Goal: Contribute content: Add original content to the website for others to see

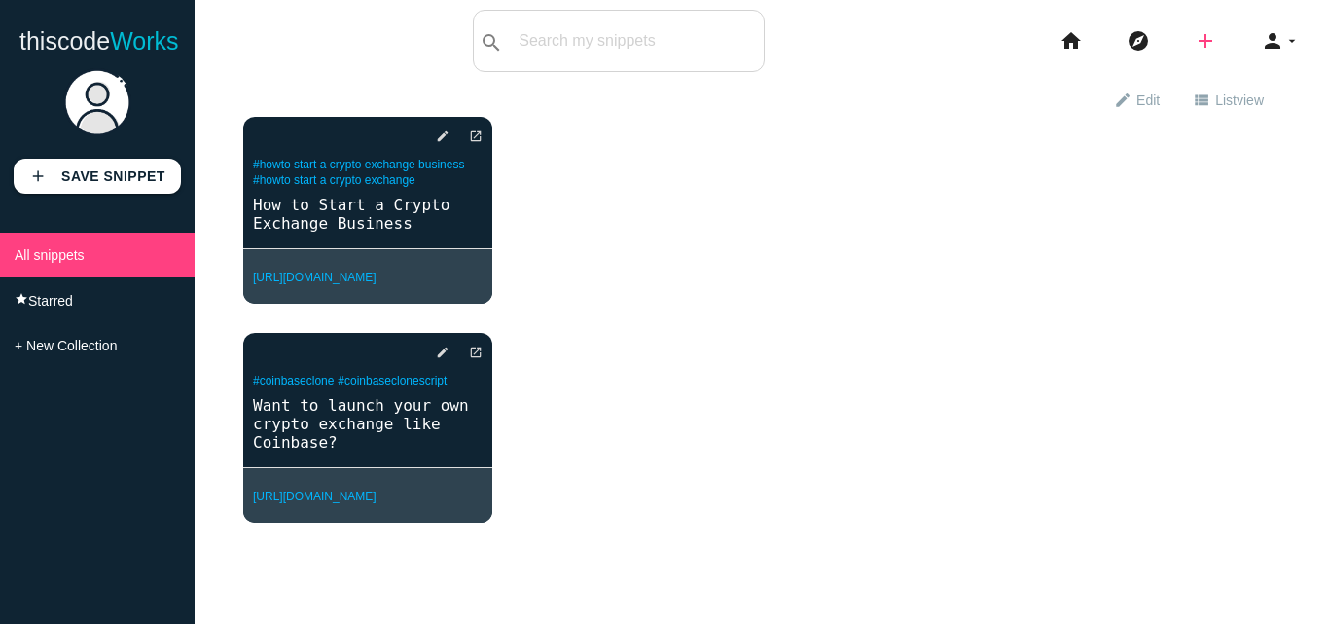
click at [1199, 39] on icon "add" at bounding box center [1205, 41] width 23 height 62
click at [1227, 32] on link "code Snippet" at bounding box center [1247, 34] width 136 height 49
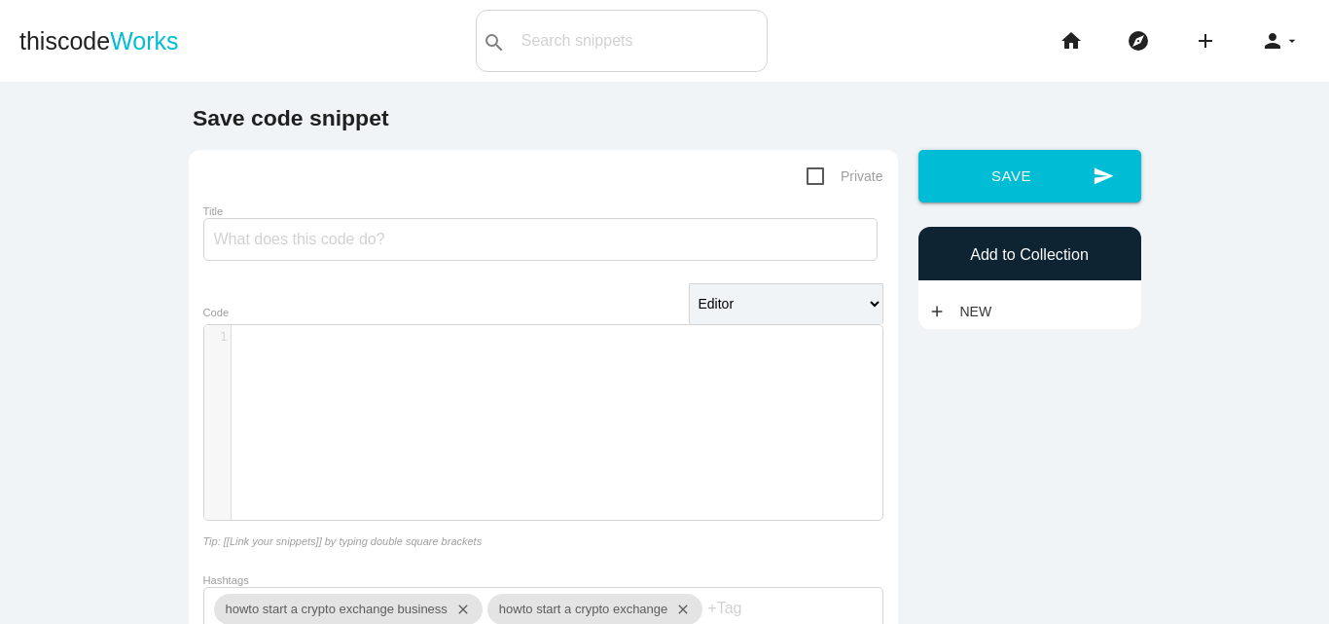
click at [1204, 43] on li "add code Snippet link Link" at bounding box center [1212, 41] width 67 height 62
click at [1194, 36] on icon "add" at bounding box center [1205, 41] width 23 height 62
click at [1228, 92] on link "link Link" at bounding box center [1247, 83] width 136 height 49
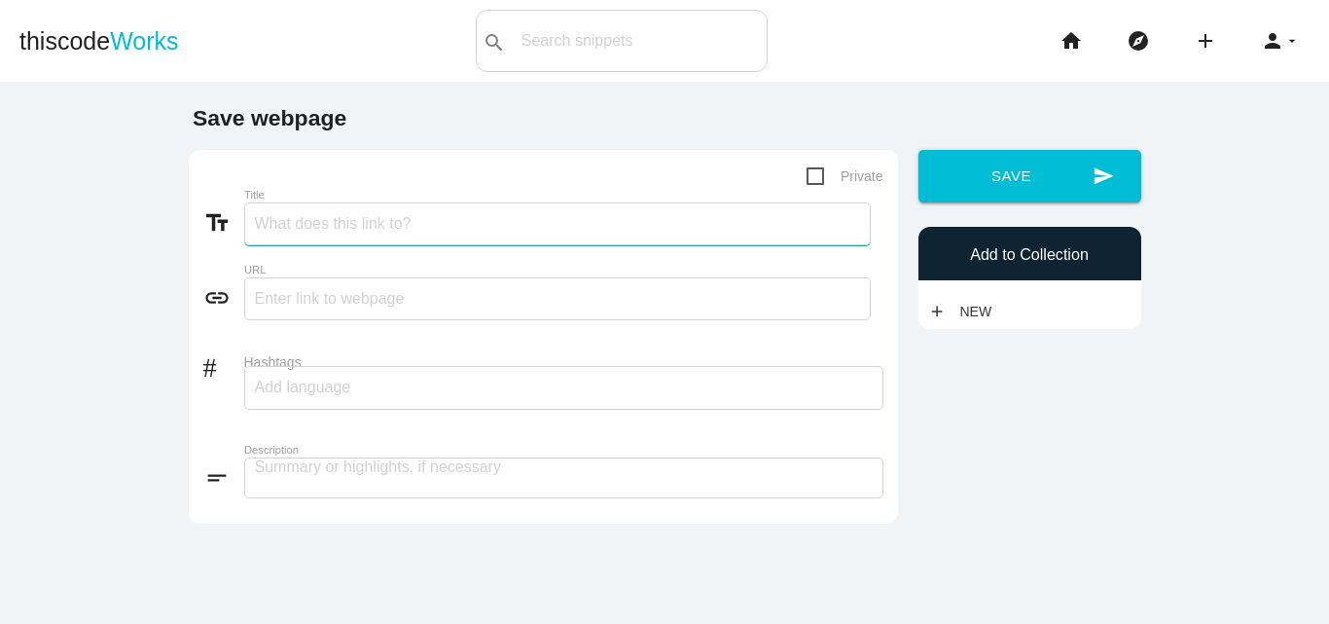
click at [386, 236] on input "Title" at bounding box center [557, 223] width 627 height 43
paste input "KuCoin Clone Script - Launch Your Crypto Exchange Quickly & Securely"
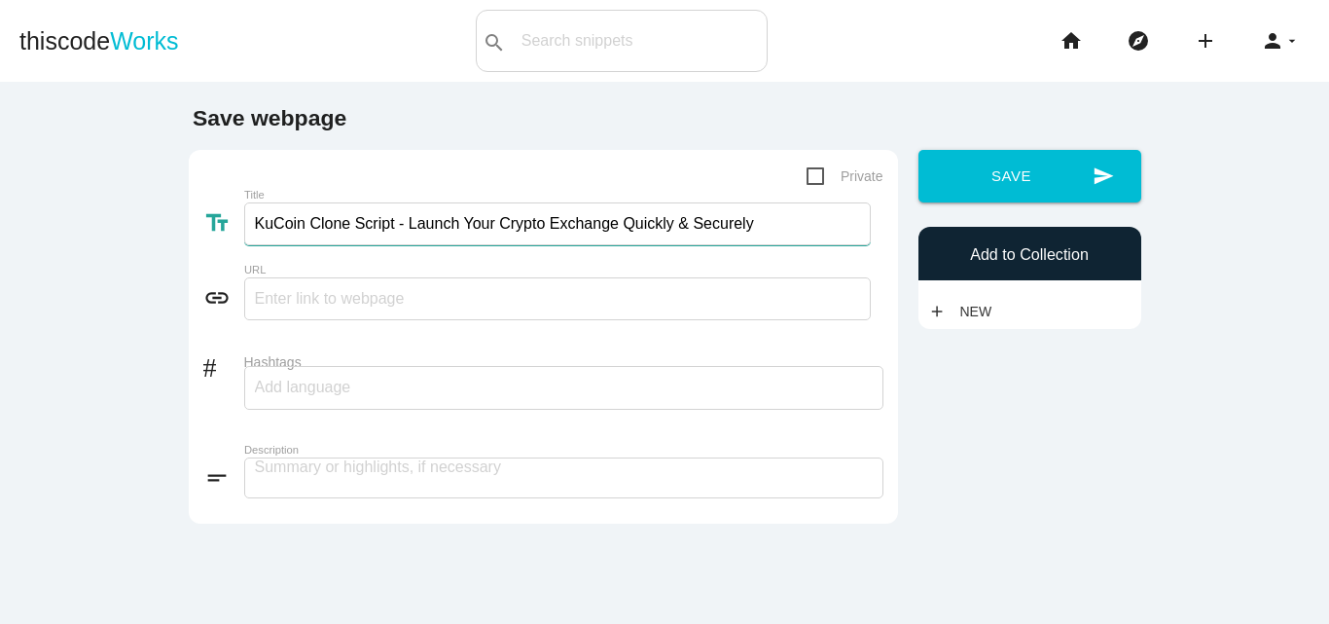
type input "KuCoin Clone Script - Launch Your Crypto Exchange Quickly & Securely"
click at [317, 321] on div "link URL" at bounding box center [543, 302] width 680 height 51
paste input "[URL][DOMAIN_NAME]"
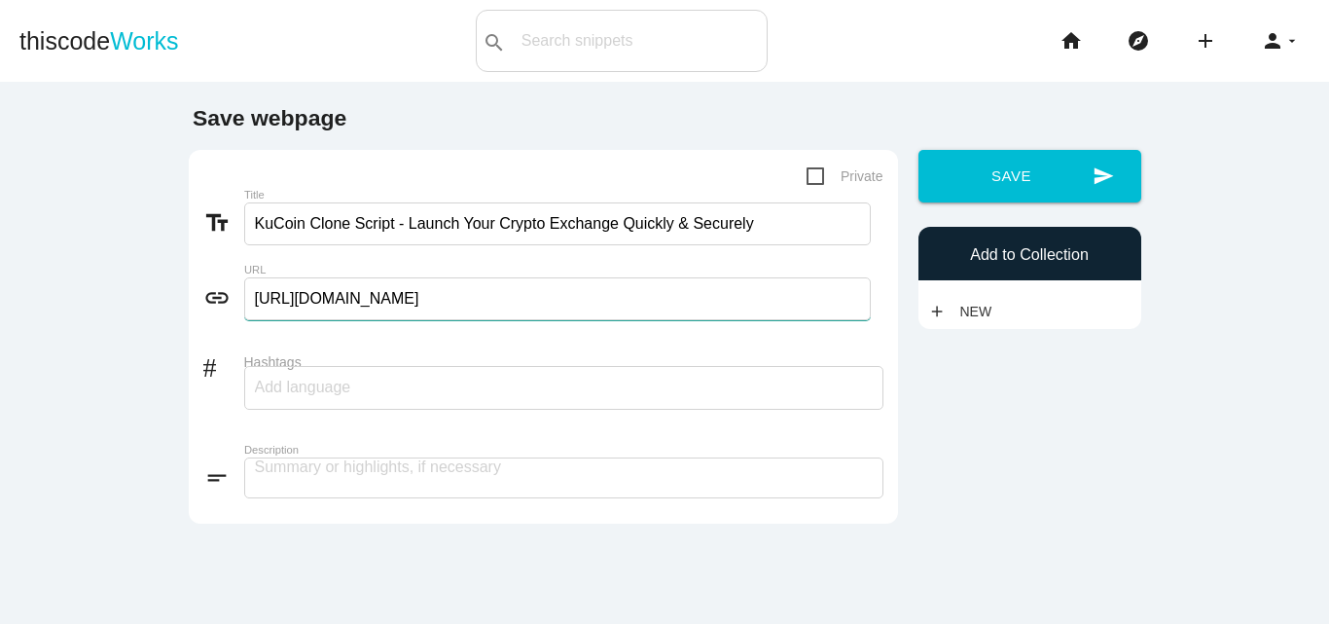
click at [321, 302] on input "[URL][DOMAIN_NAME]" at bounding box center [557, 298] width 627 height 43
type input "[URL][DOMAIN_NAME]"
click at [314, 398] on input "Hashtags" at bounding box center [313, 387] width 117 height 41
drag, startPoint x: 384, startPoint y: 227, endPoint x: 244, endPoint y: 227, distance: 140.1
click at [244, 227] on input "KuCoin Clone Script - Launch Your Crypto Exchange Quickly & Securely" at bounding box center [557, 223] width 627 height 43
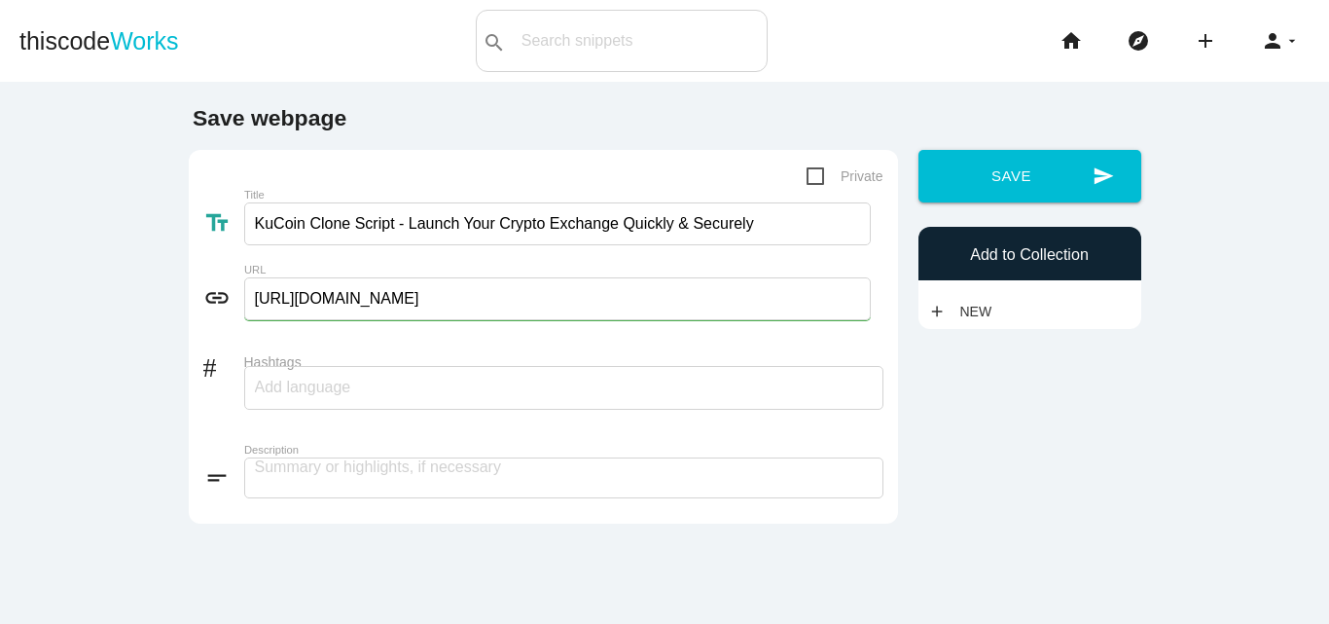
paste input "KuCoin Clone Script"
type input "KuCoin Clone Script"
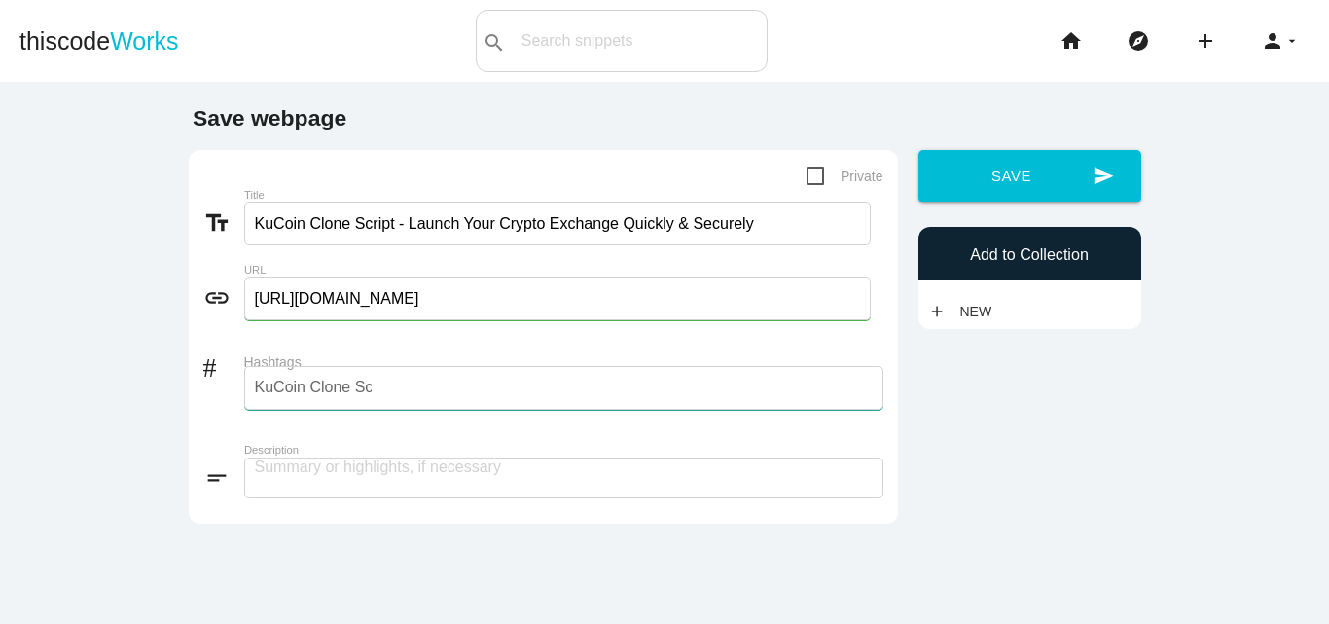
click at [326, 394] on input "KuCoin Clone Script" at bounding box center [313, 387] width 117 height 41
paste input "KuCoin Clone Script"
type input "KuCoin Clone"
paste input "KuCoin Clone Script"
type input "KuCoin Clone Software"
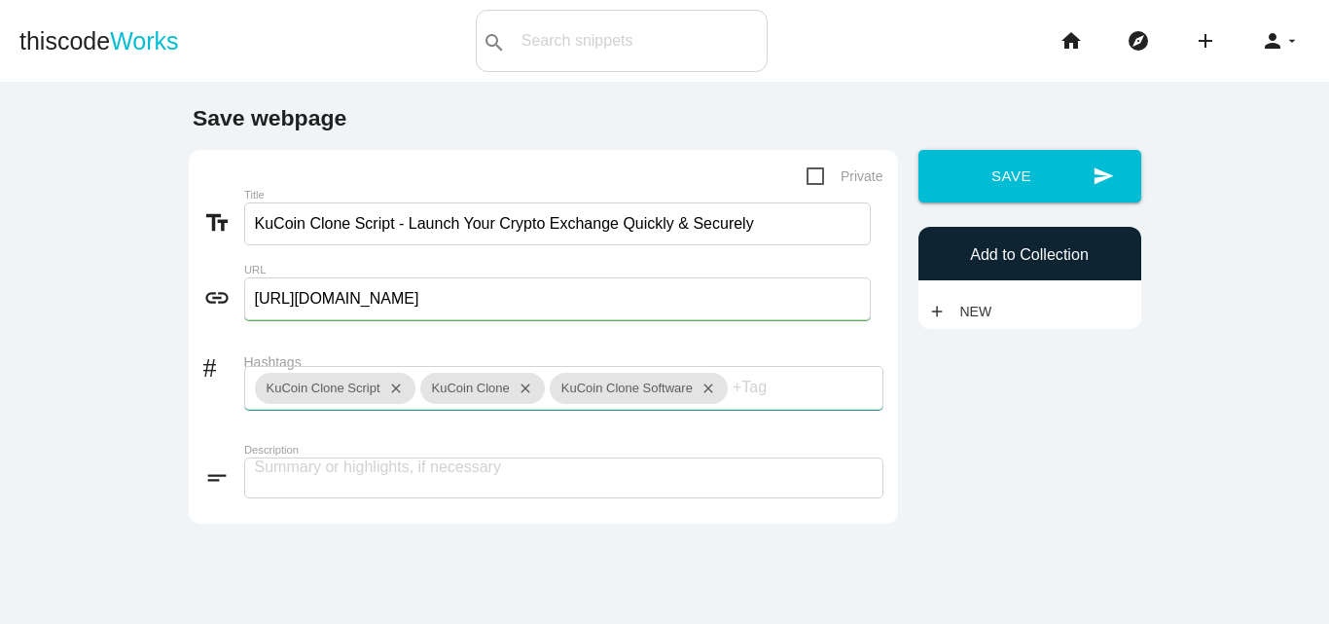
paste input "KuCoin Clone Script"
type input "KuCoin Clone App"
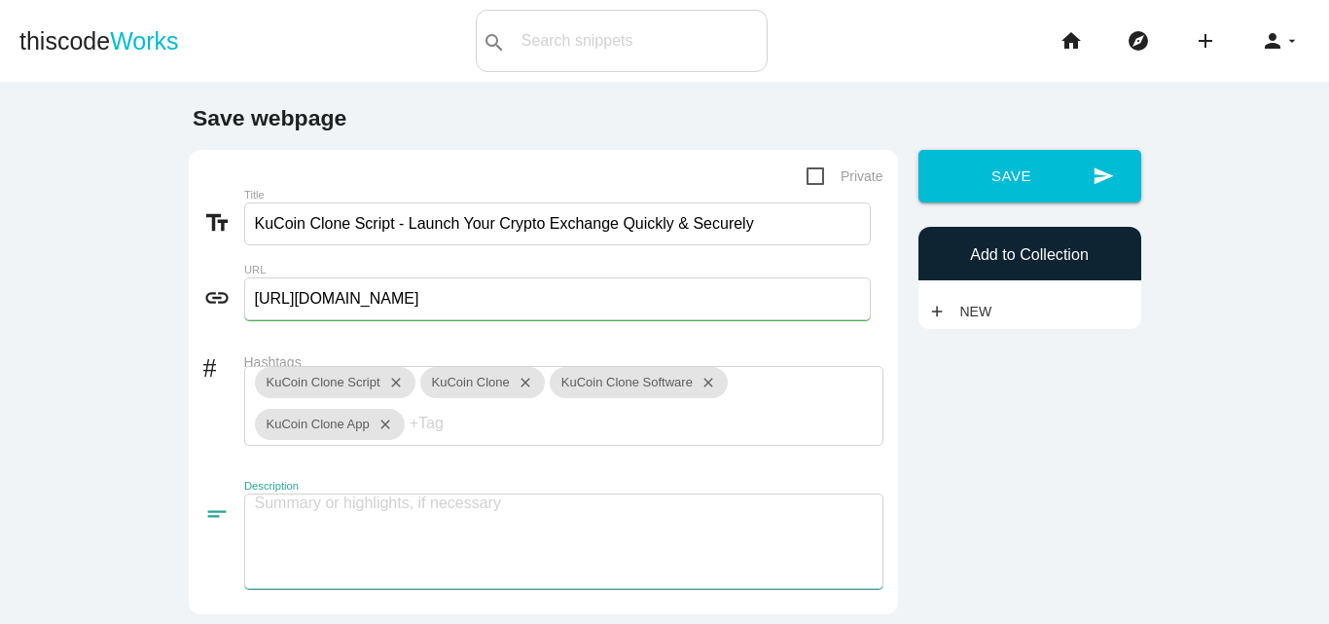
click at [349, 503] on textarea at bounding box center [563, 540] width 639 height 95
click at [470, 496] on textarea at bounding box center [563, 540] width 639 height 95
paste textarea "Launch your own crypto exchange [DATE] with our KuCoin Clone Script! Build a se…"
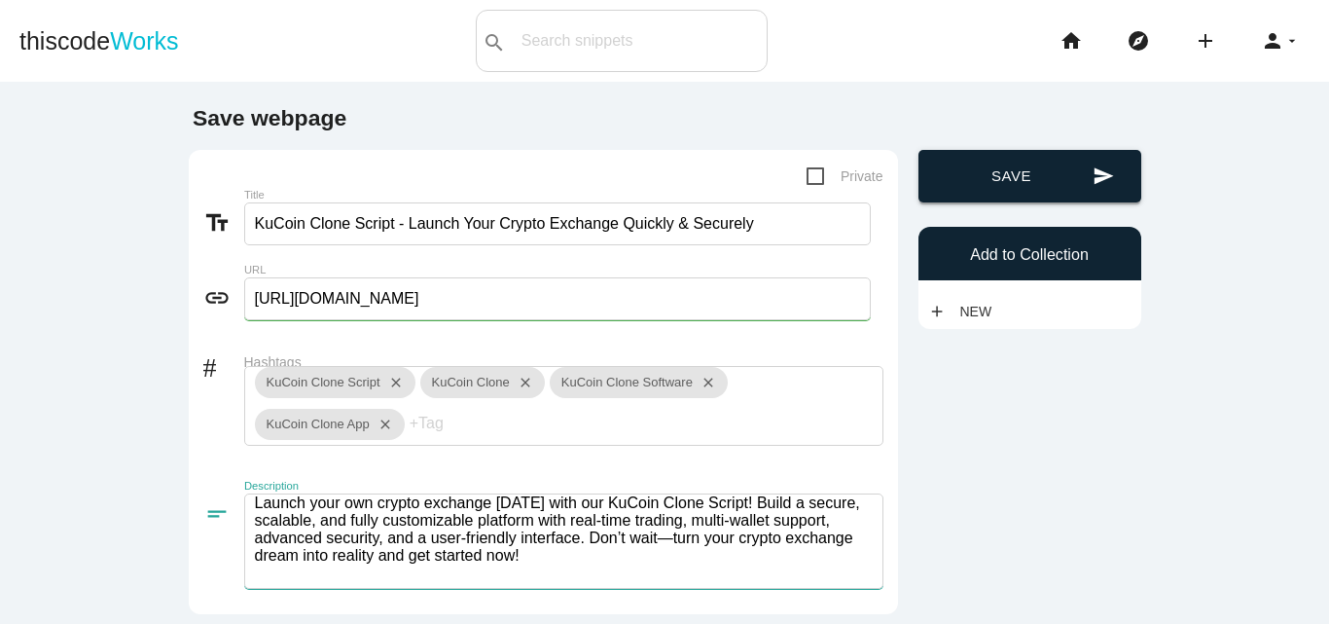
type textarea "Launch your own crypto exchange [DATE] with our KuCoin Clone Script! Build a se…"
click at [1033, 170] on button "send Save" at bounding box center [1029, 176] width 223 height 53
